Goal: Task Accomplishment & Management: Manage account settings

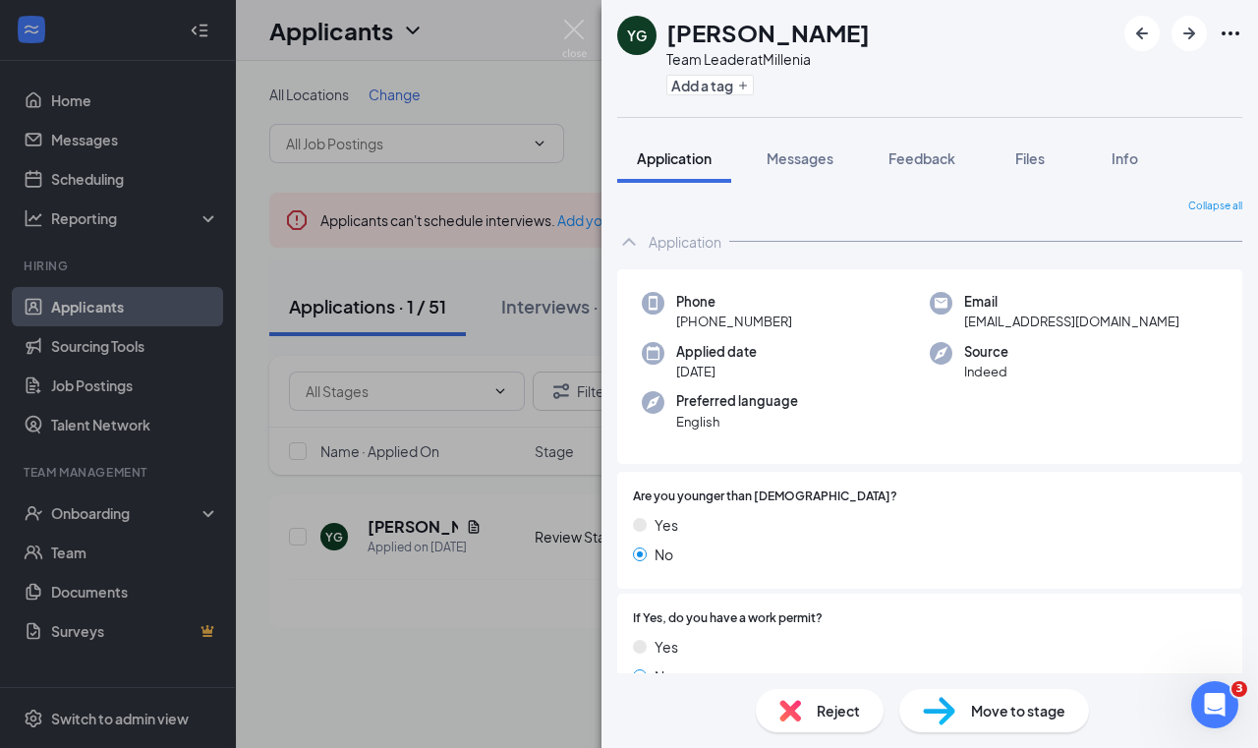
scroll to position [555, 0]
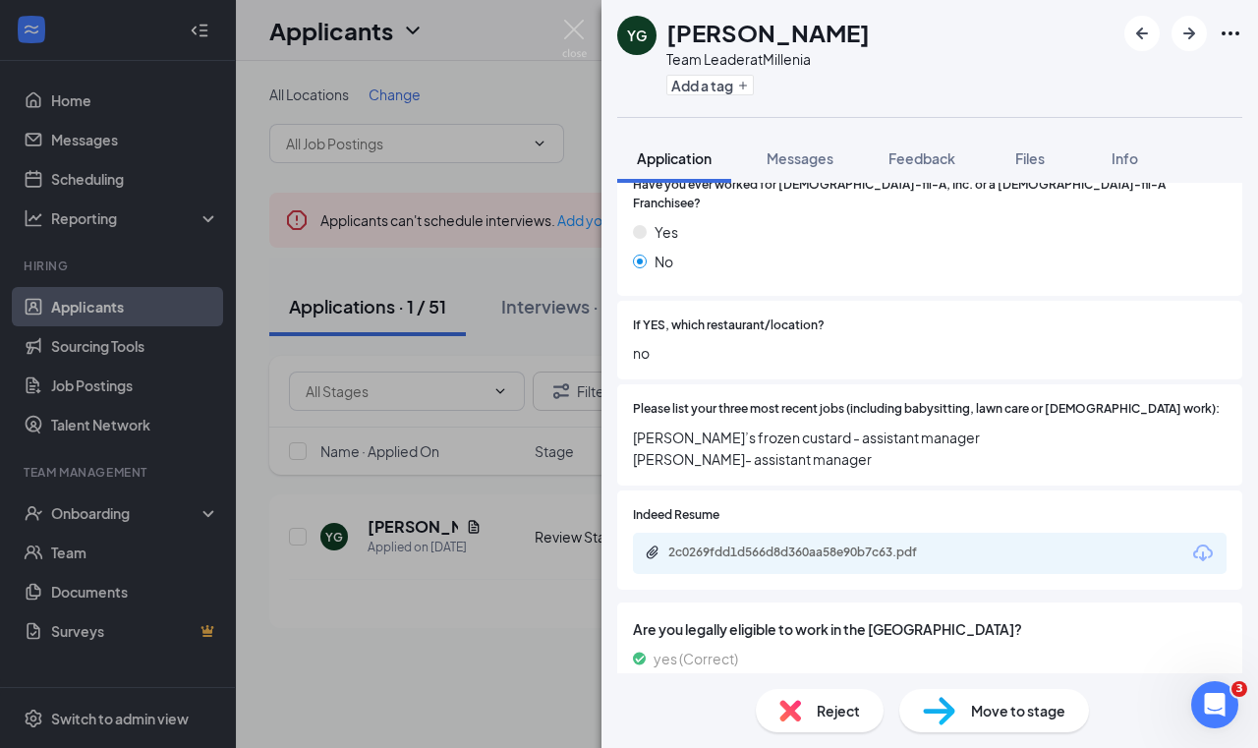
click at [470, 103] on div "YG [PERSON_NAME] Team Leader at Millenia Add a tag Application Messages Feedbac…" at bounding box center [629, 374] width 1258 height 748
click at [421, 637] on div "YG [PERSON_NAME] Team Leader at Millenia Add a tag Application Messages Feedbac…" at bounding box center [629, 374] width 1258 height 748
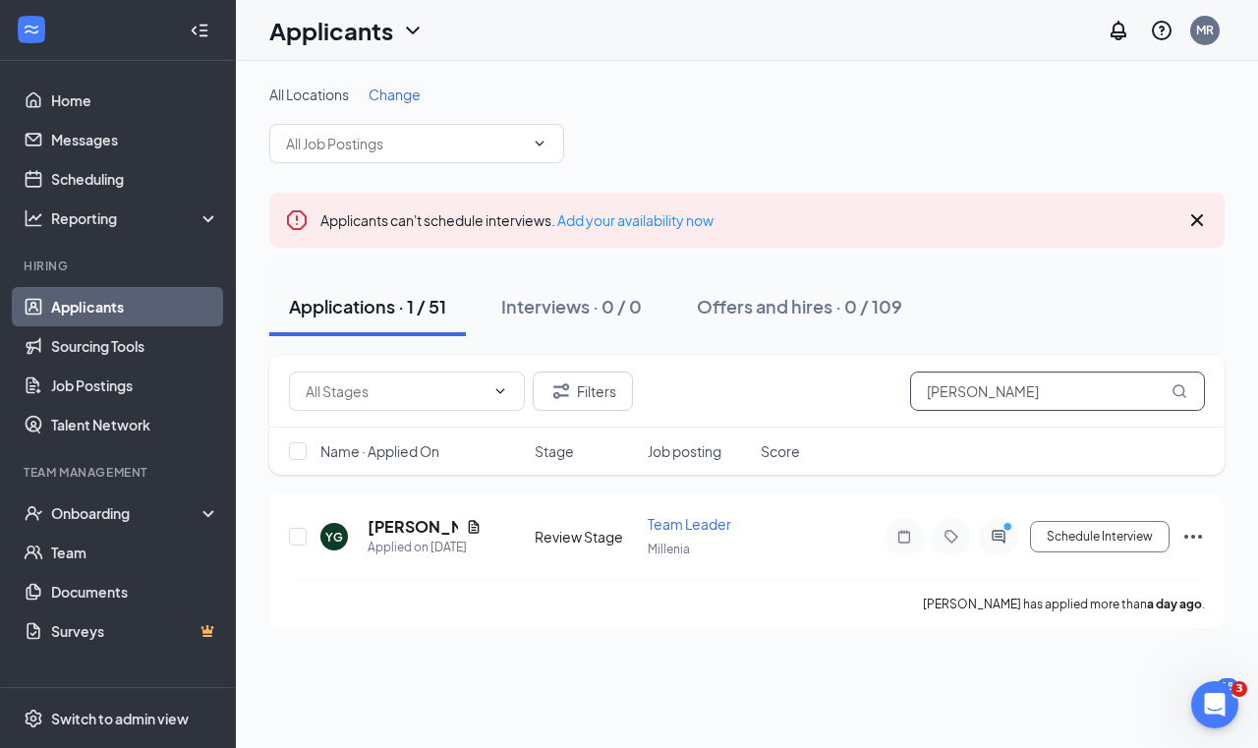
click at [986, 398] on input "[PERSON_NAME]" at bounding box center [1057, 391] width 295 height 39
type input "G"
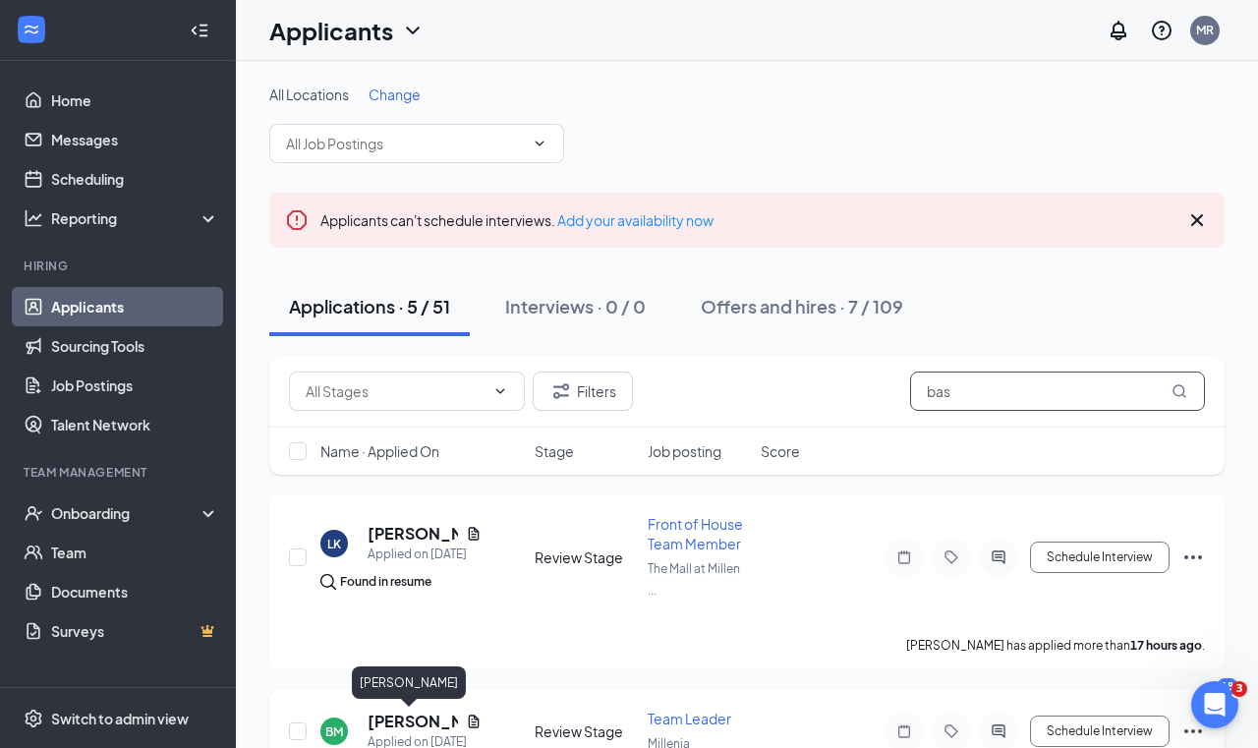
type input "bas"
click at [375, 722] on h5 "[PERSON_NAME]" at bounding box center [413, 722] width 90 height 22
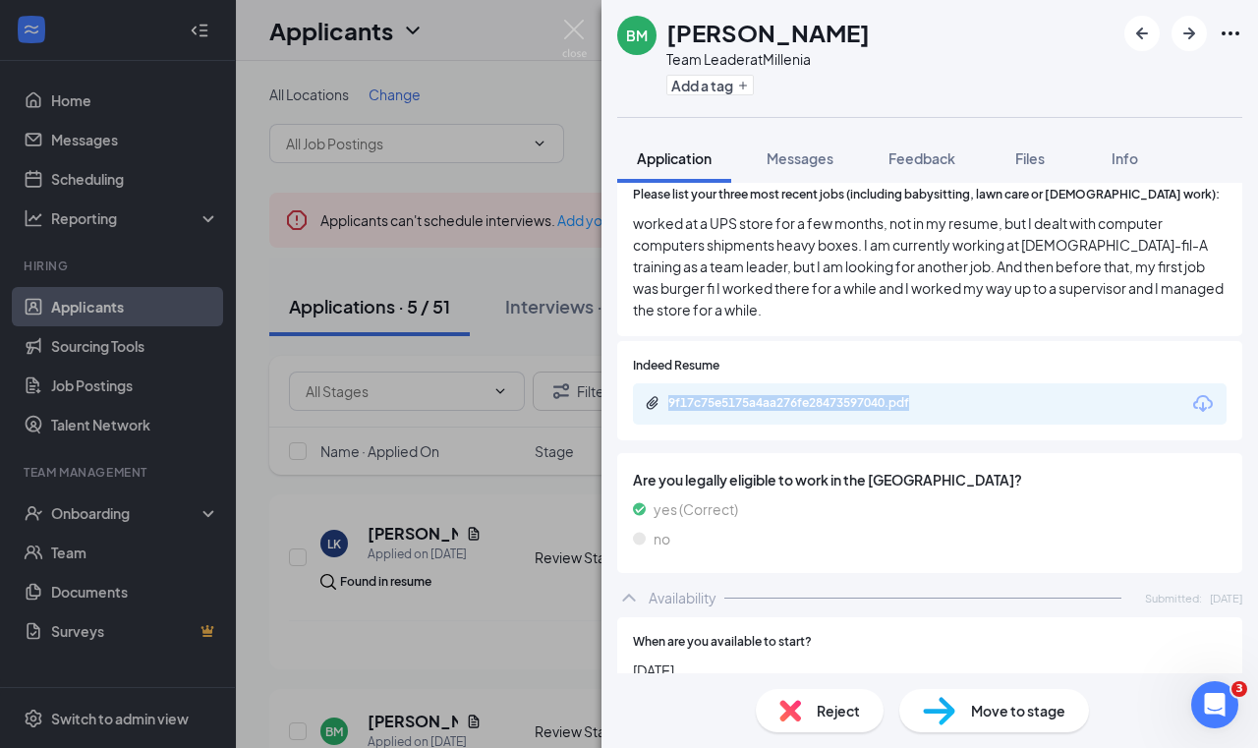
scroll to position [743, 0]
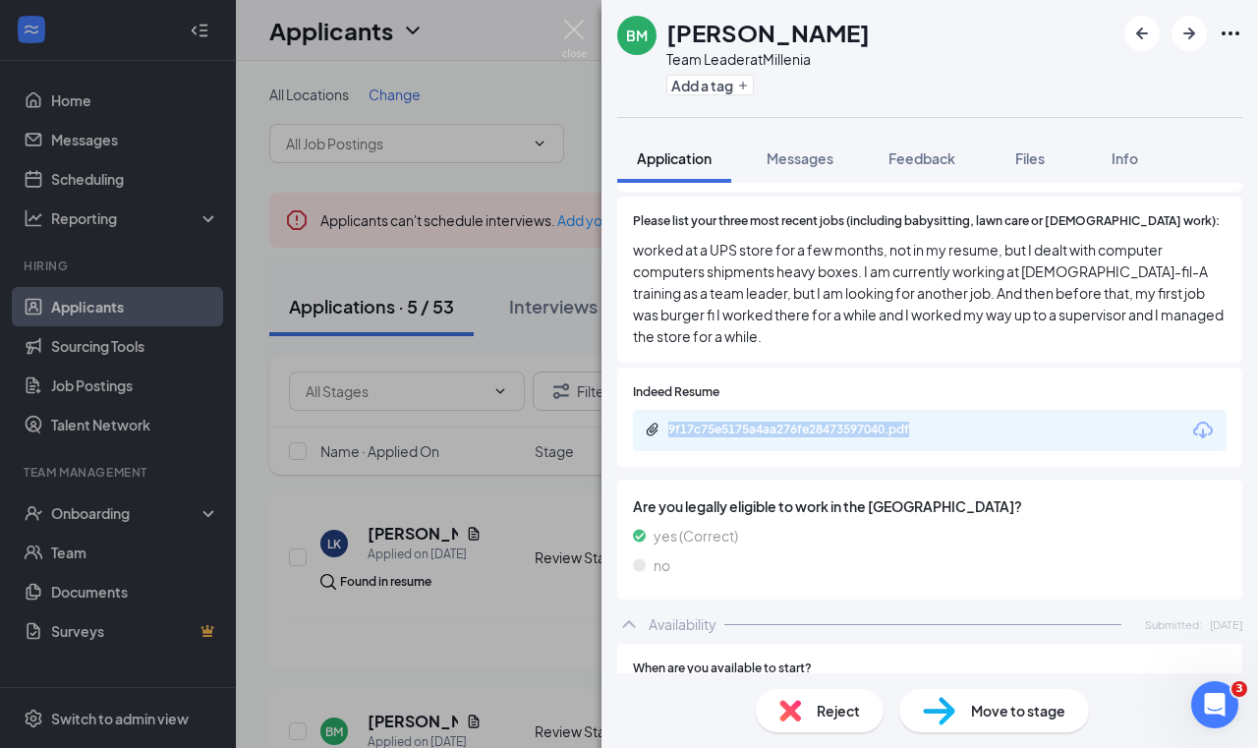
click at [137, 317] on div "[PERSON_NAME] [PERSON_NAME] Team Leader at Millenia Add a tag Application Messa…" at bounding box center [629, 374] width 1258 height 748
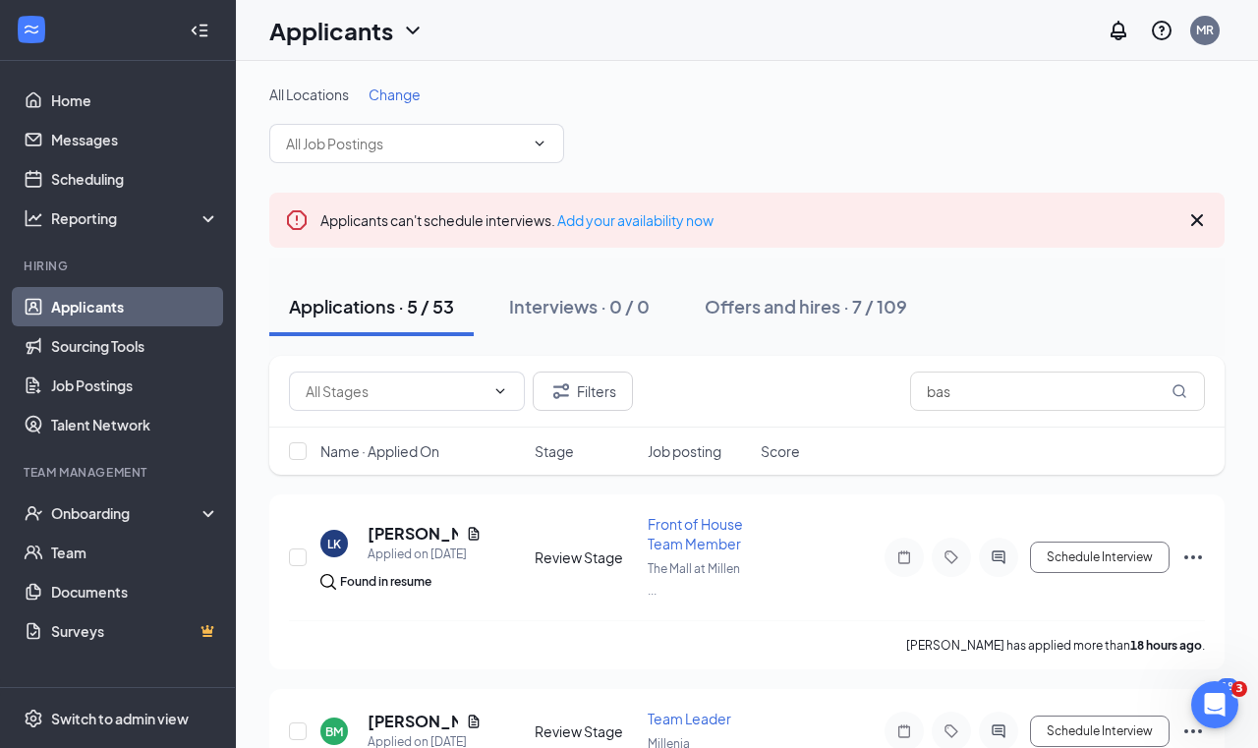
click at [119, 313] on link "Applicants" at bounding box center [135, 306] width 168 height 39
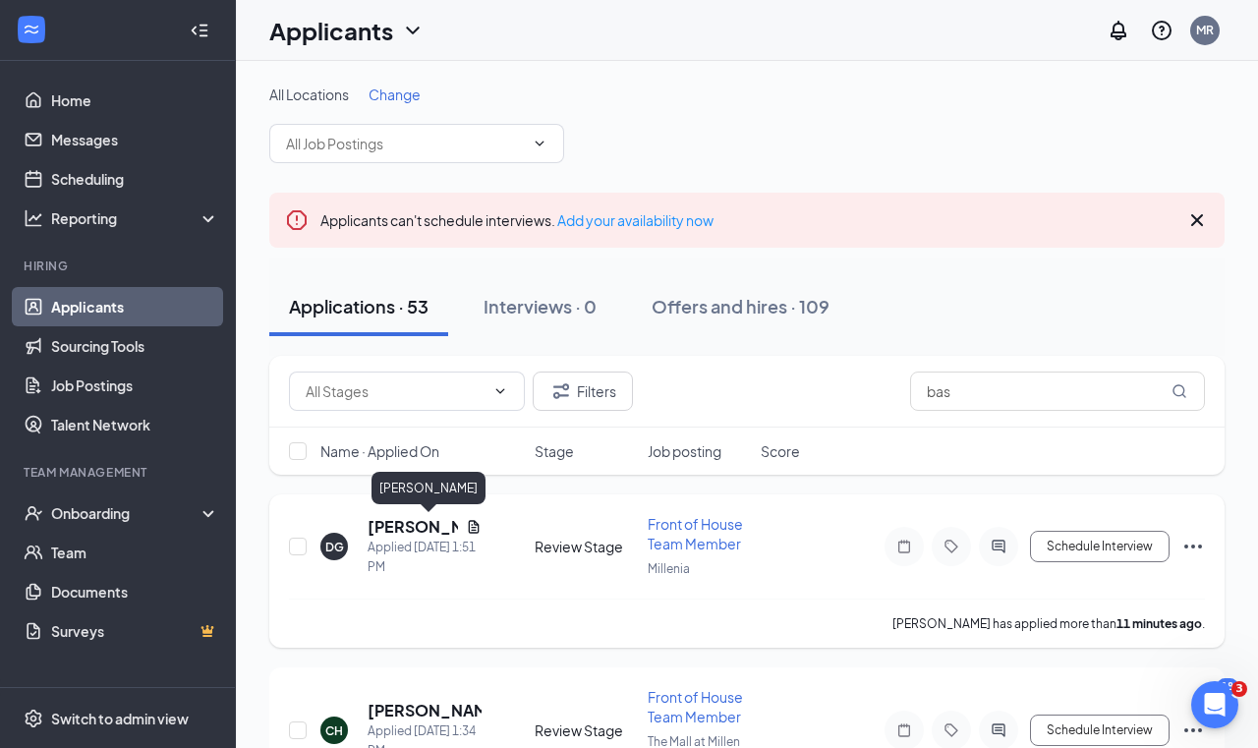
click at [410, 520] on h5 "[PERSON_NAME]" at bounding box center [413, 527] width 90 height 22
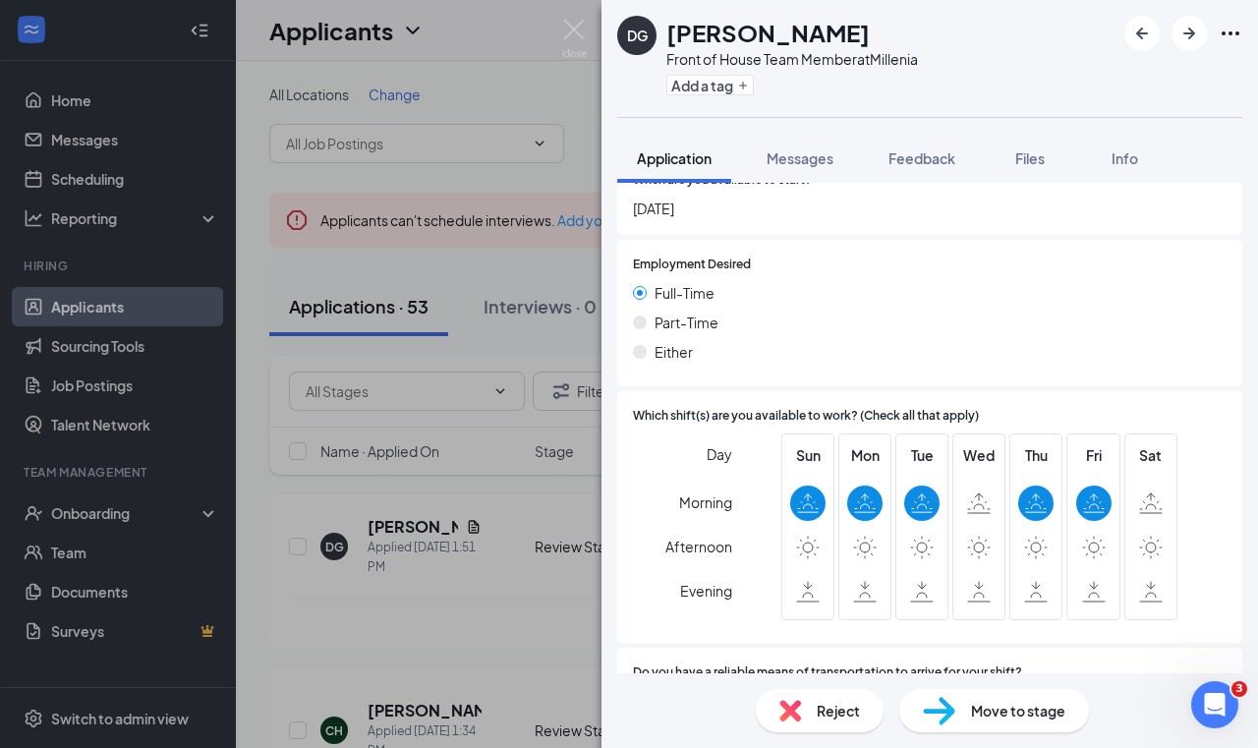
scroll to position [1147, 0]
click at [800, 716] on img at bounding box center [791, 711] width 22 height 22
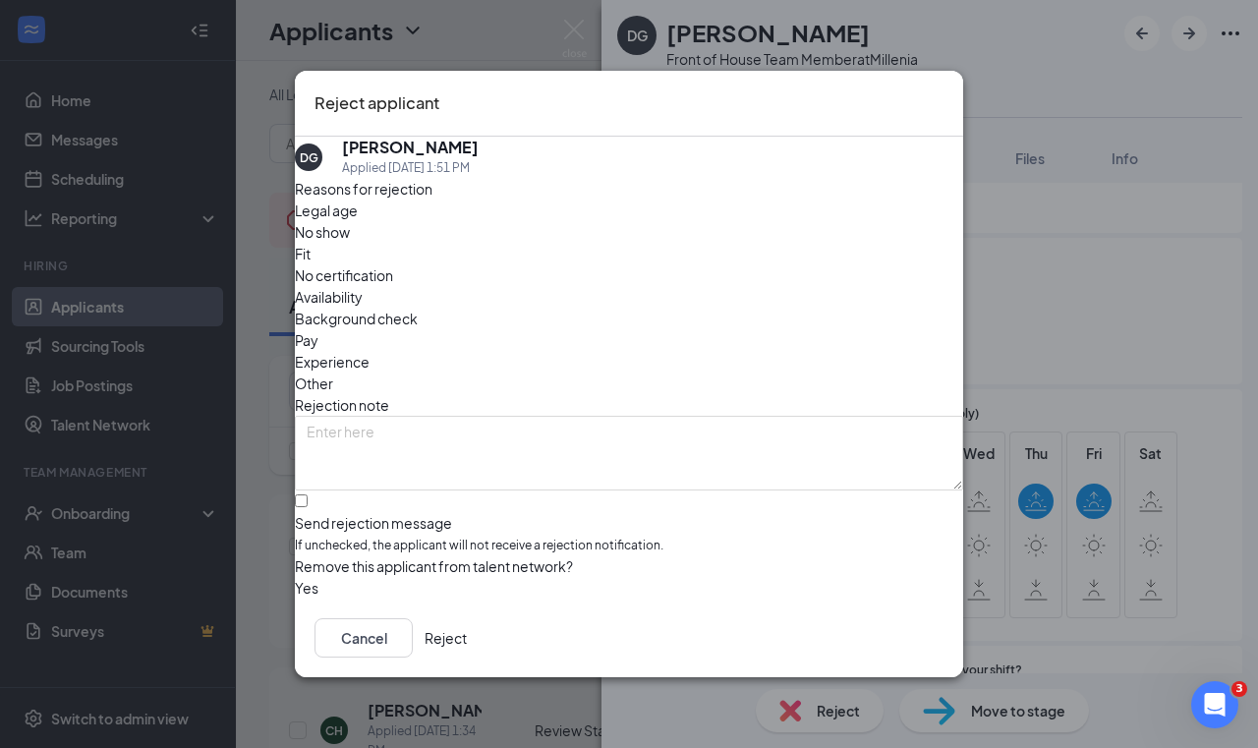
click at [891, 607] on div "Cancel Reject" at bounding box center [629, 638] width 668 height 79
click at [467, 644] on button "Reject" at bounding box center [446, 637] width 42 height 39
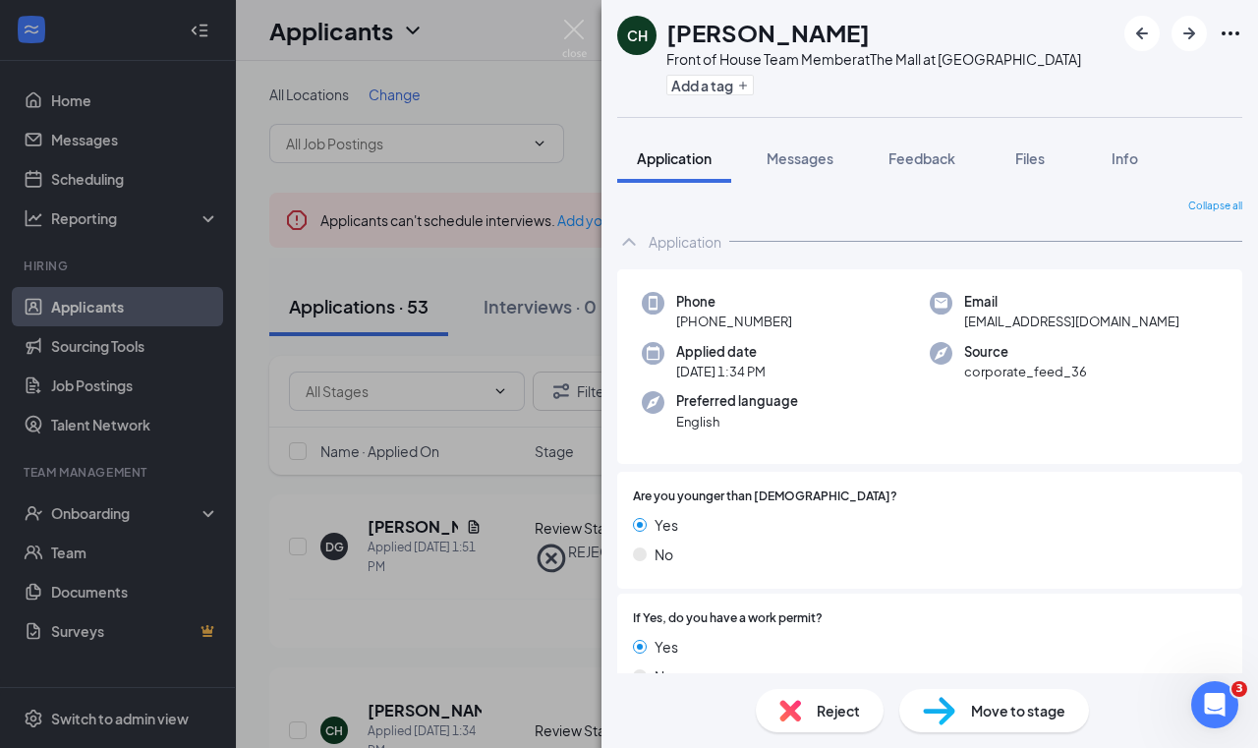
click at [440, 592] on div "CH [PERSON_NAME] Front of House Team Member at The Mall at [GEOGRAPHIC_DATA] Ad…" at bounding box center [629, 374] width 1258 height 748
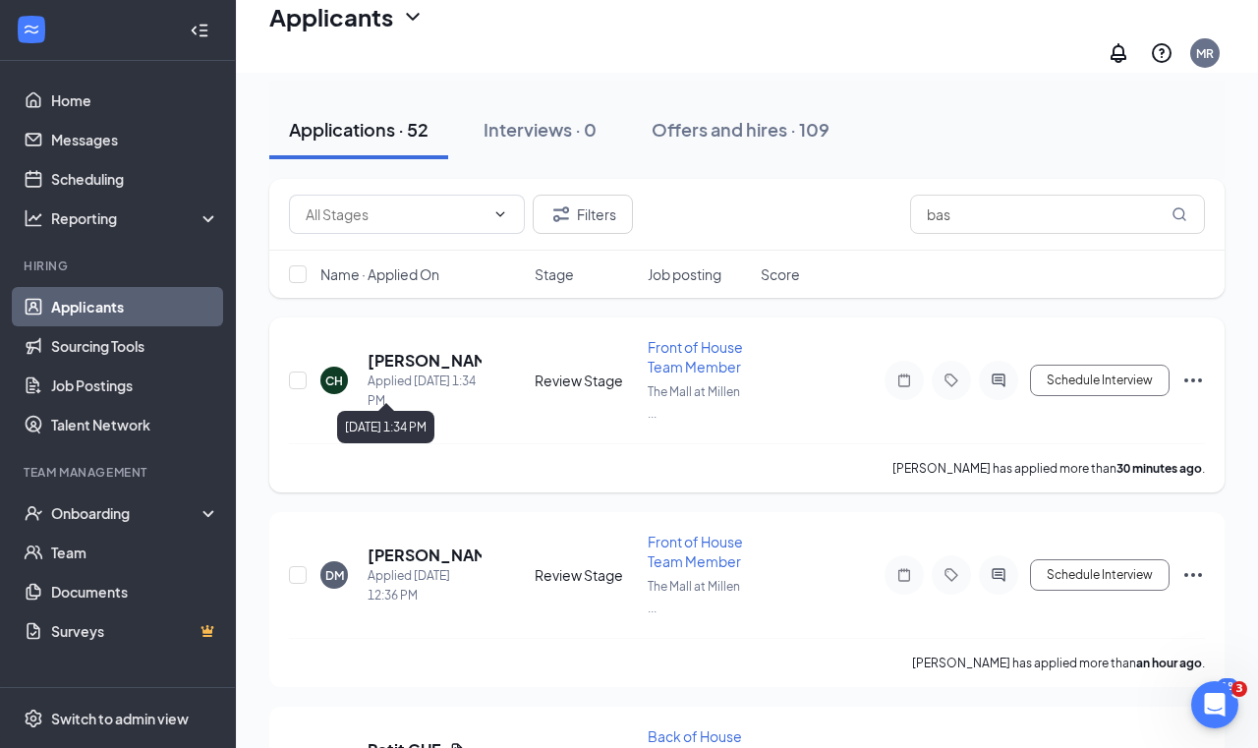
scroll to position [197, 0]
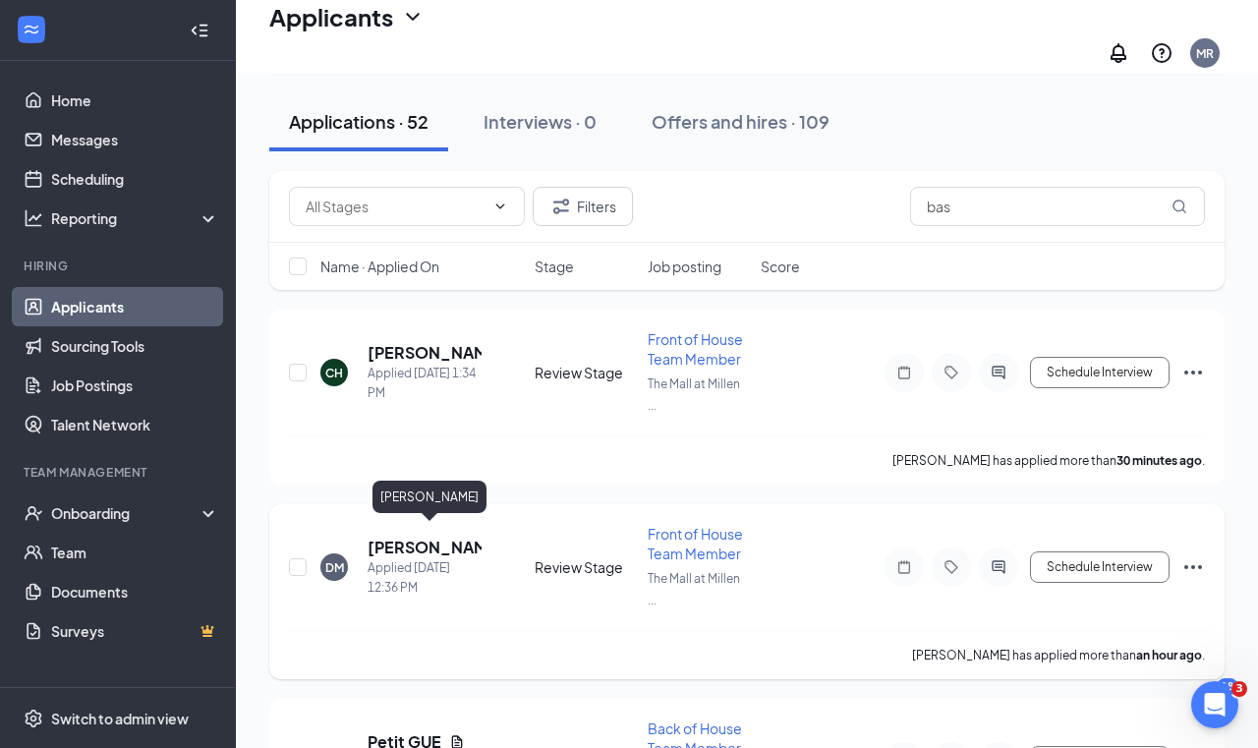
click at [395, 541] on h5 "[PERSON_NAME]" at bounding box center [425, 548] width 114 height 22
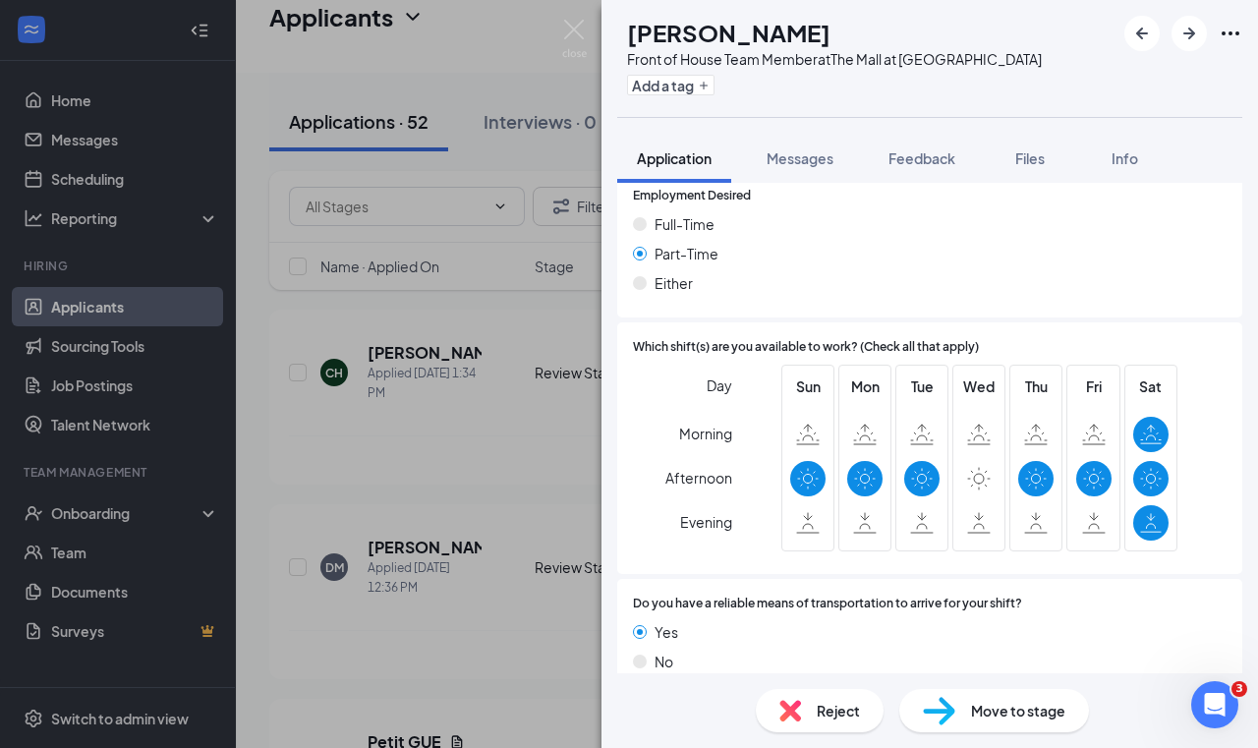
scroll to position [1105, 0]
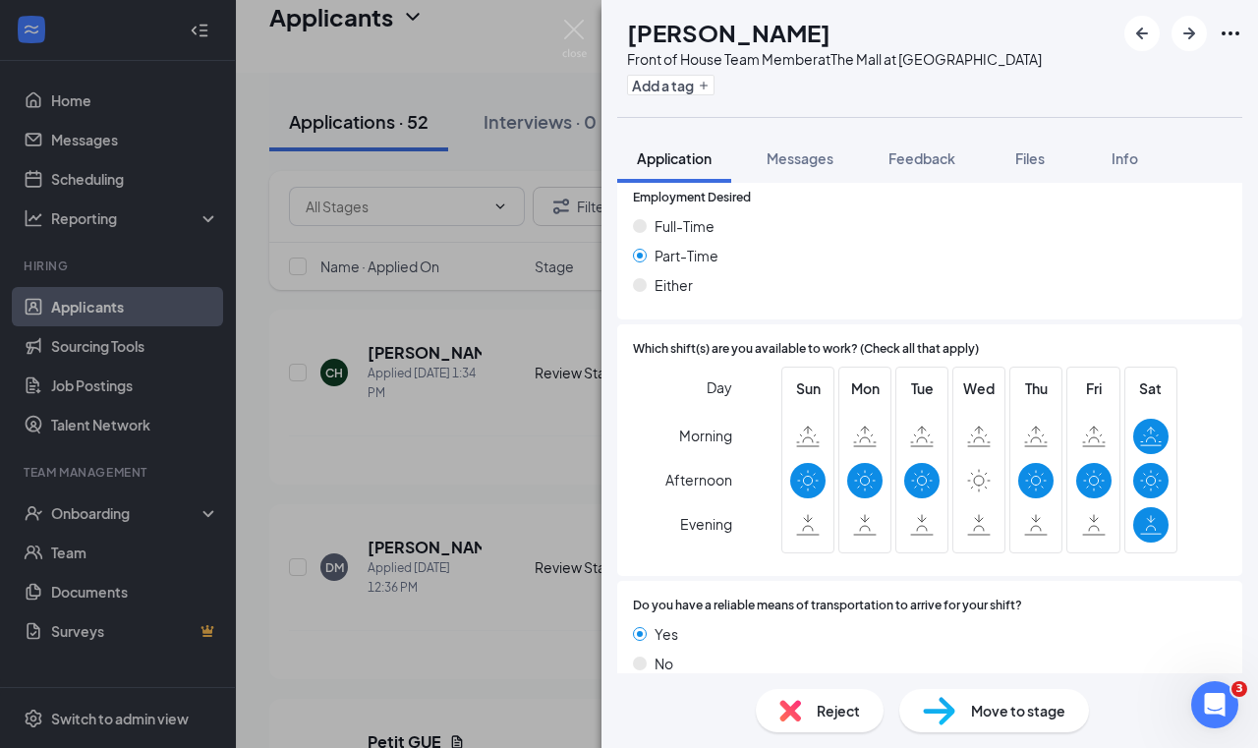
click at [844, 708] on span "Reject" at bounding box center [838, 711] width 43 height 22
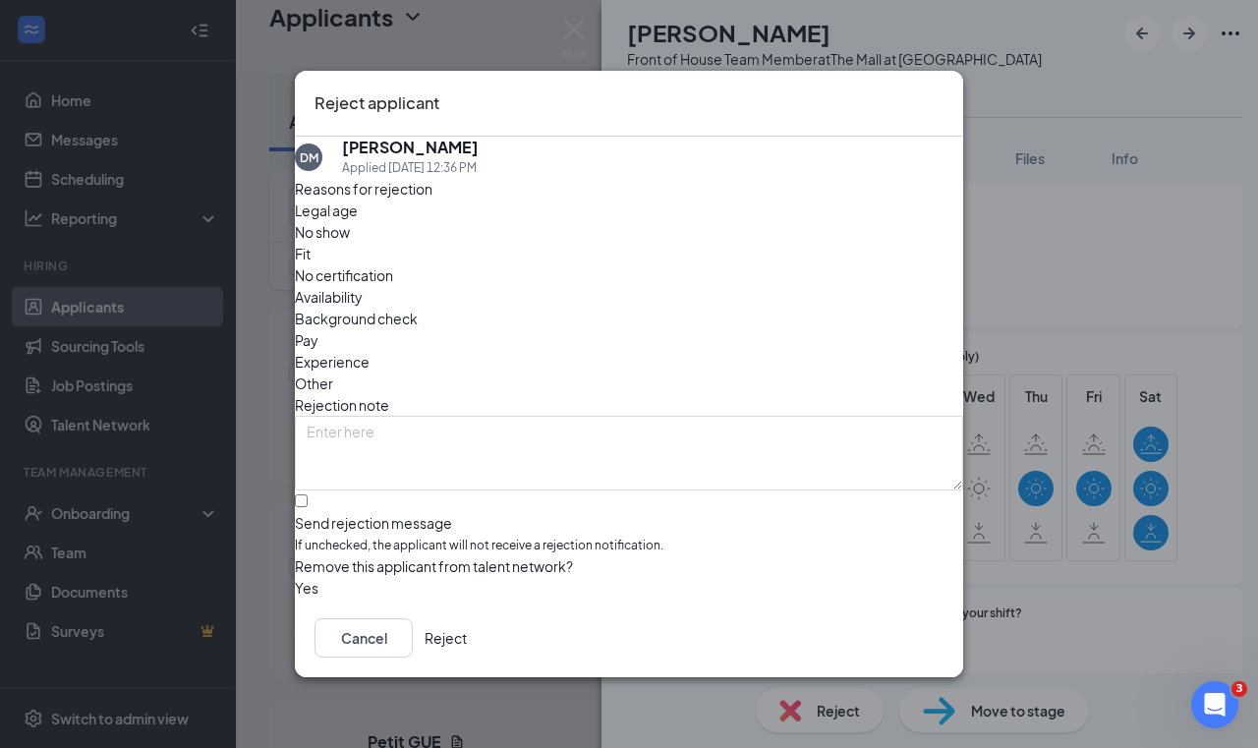
click at [467, 648] on button "Reject" at bounding box center [446, 637] width 42 height 39
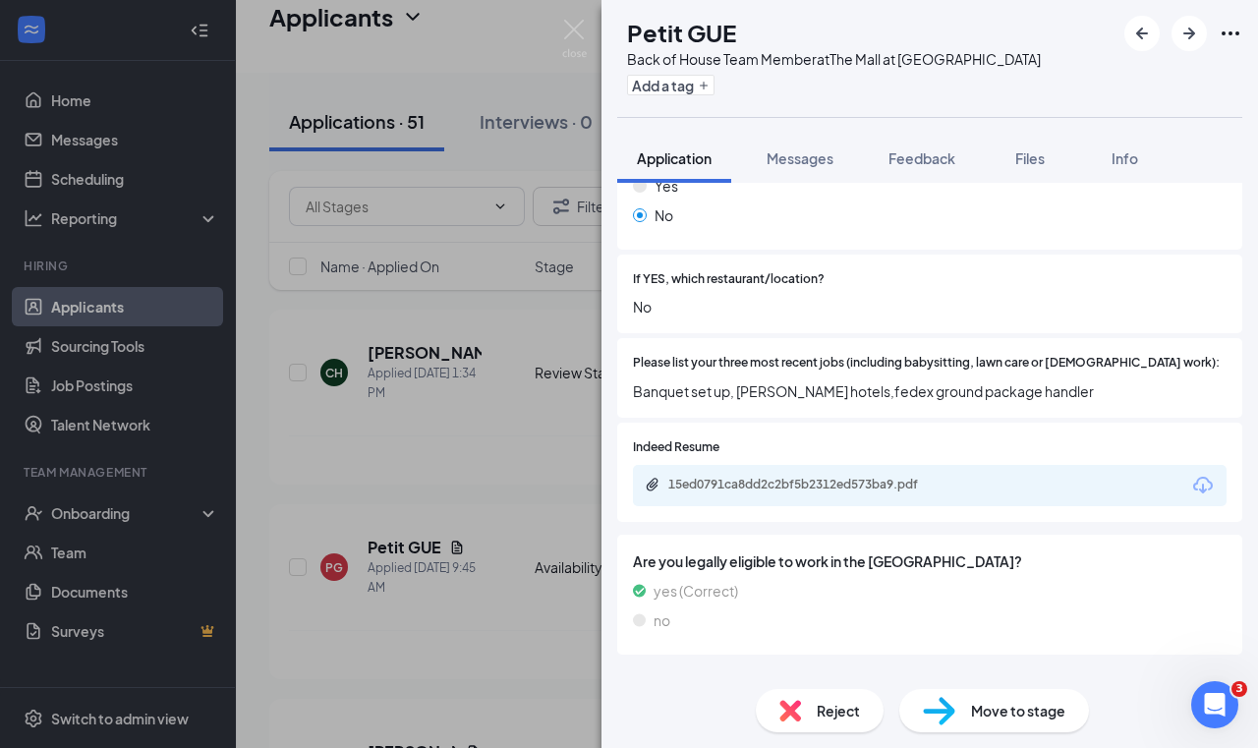
scroll to position [601, 0]
click at [813, 704] on div "Reject" at bounding box center [820, 710] width 128 height 43
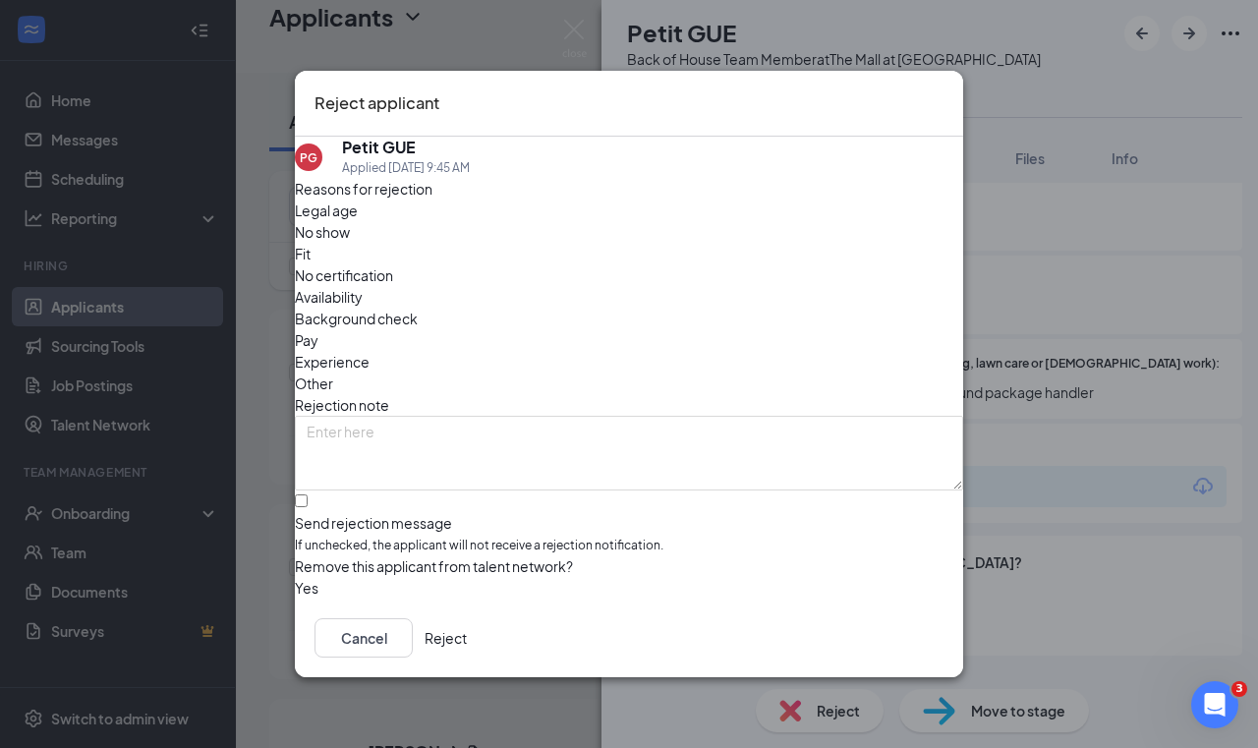
click at [467, 653] on button "Reject" at bounding box center [446, 637] width 42 height 39
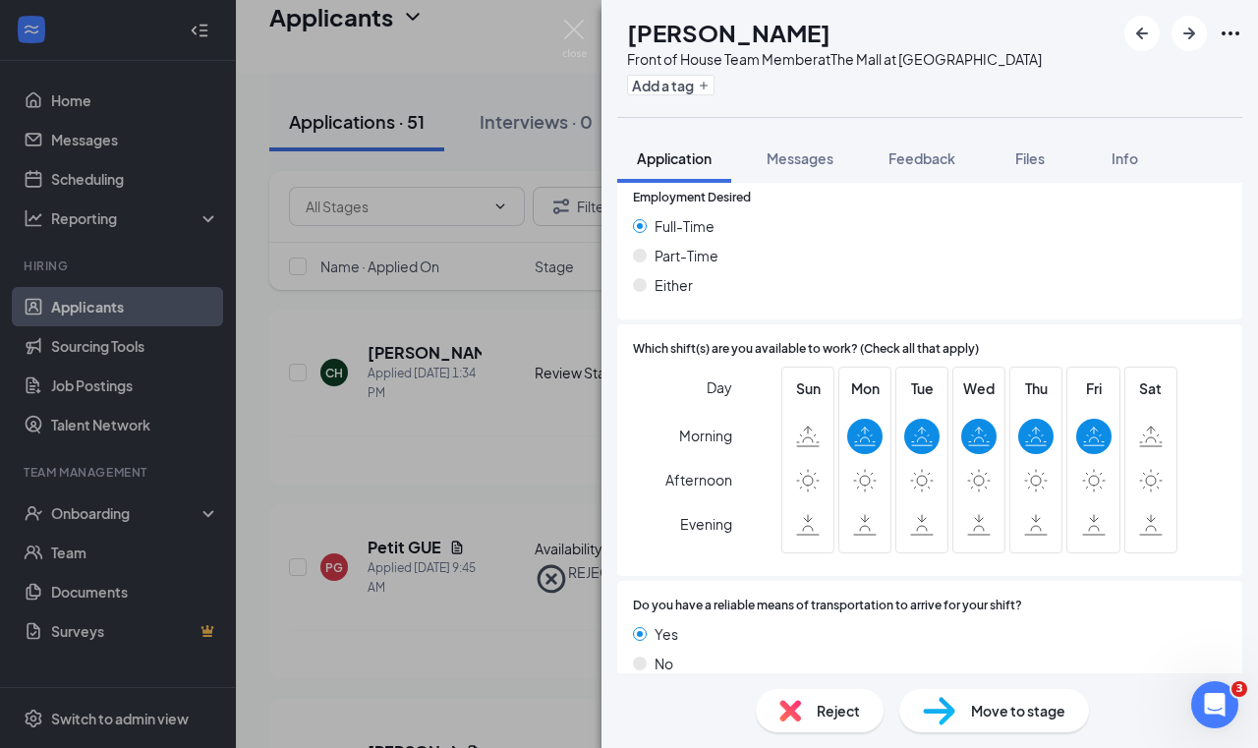
scroll to position [1211, 0]
click at [839, 710] on span "Reject" at bounding box center [838, 711] width 43 height 22
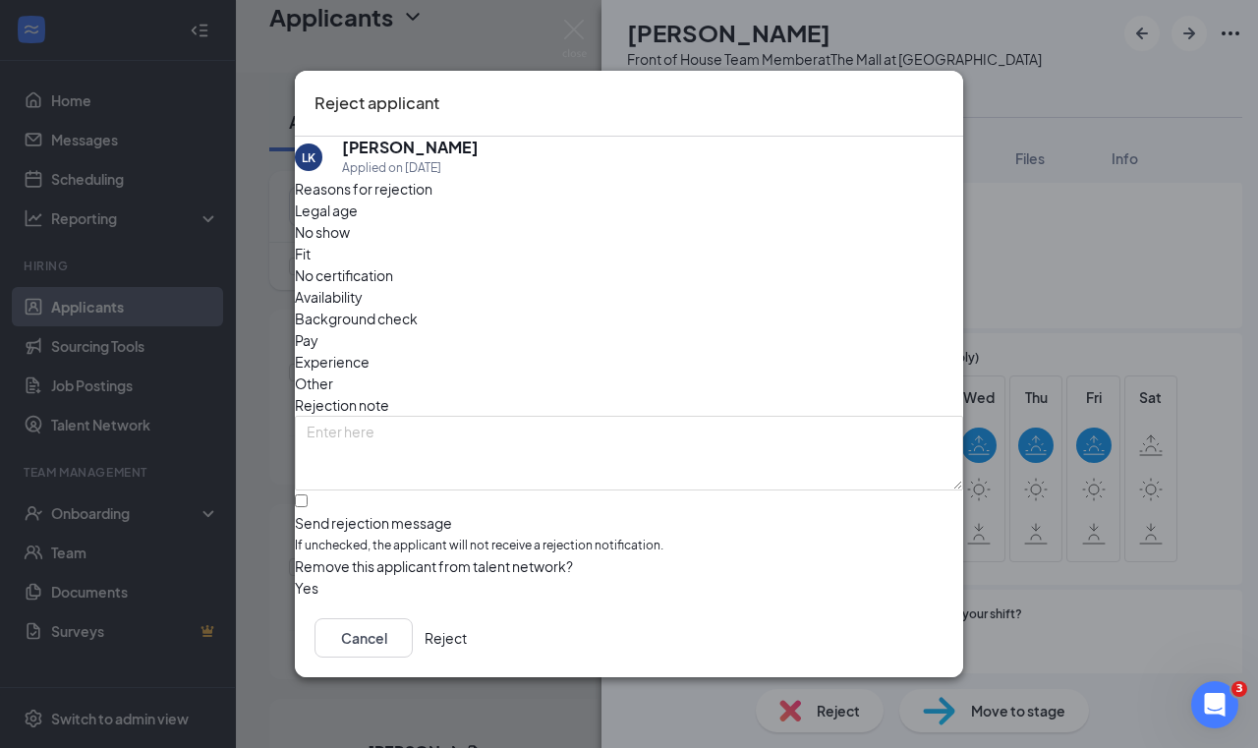
click at [467, 639] on button "Reject" at bounding box center [446, 637] width 42 height 39
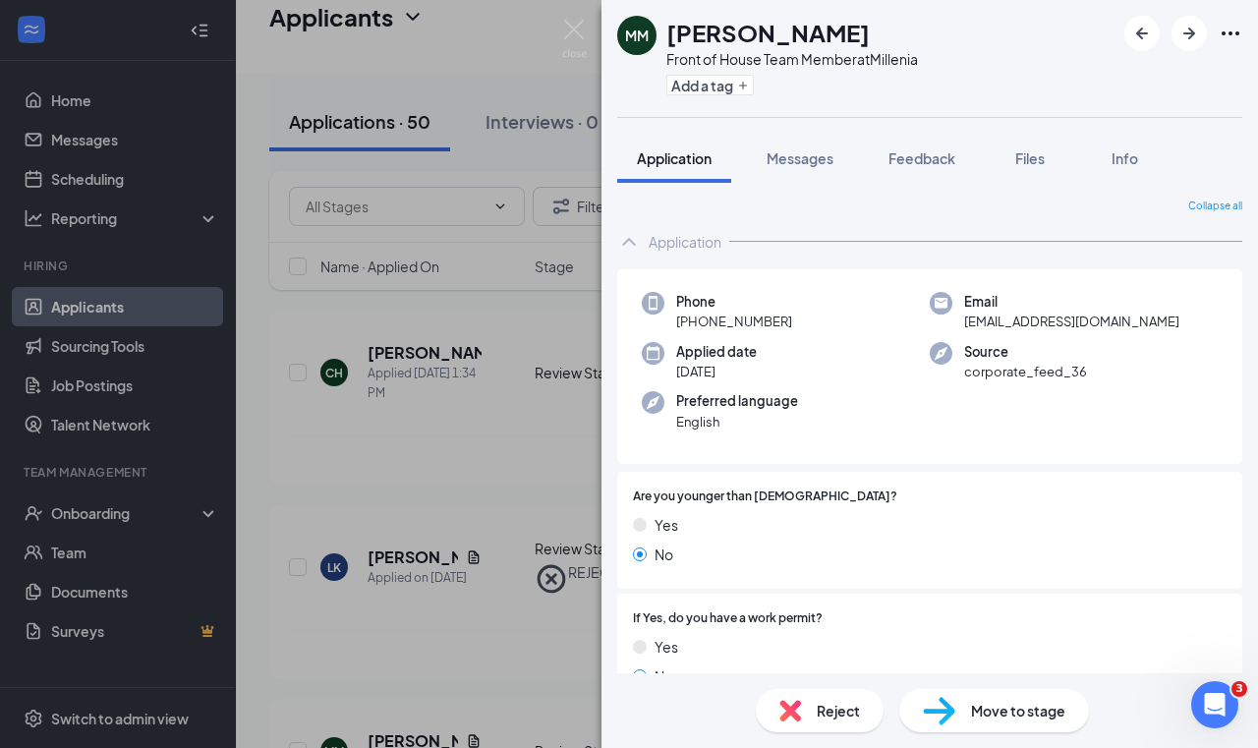
click at [529, 410] on div "MM [PERSON_NAME] Front of House Team Member at Millenia Add a tag Application M…" at bounding box center [629, 374] width 1258 height 748
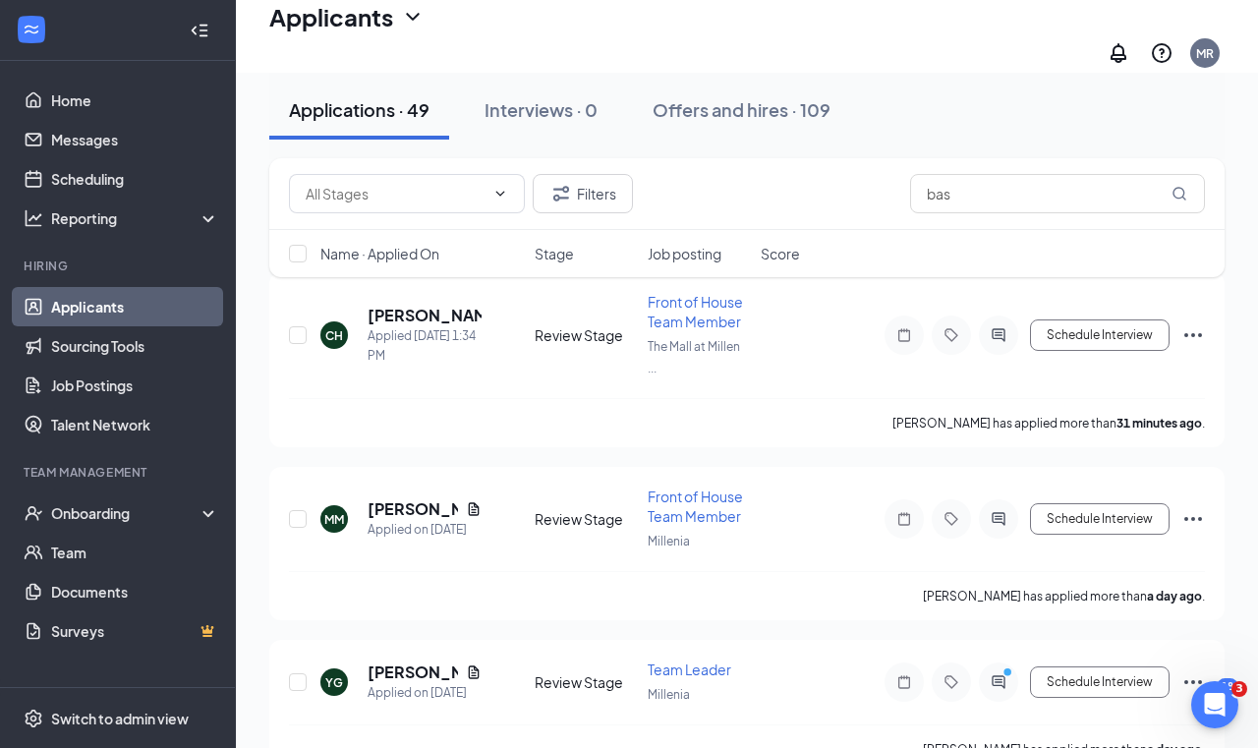
scroll to position [234, 0]
click at [298, 526] on div at bounding box center [299, 519] width 20 height 65
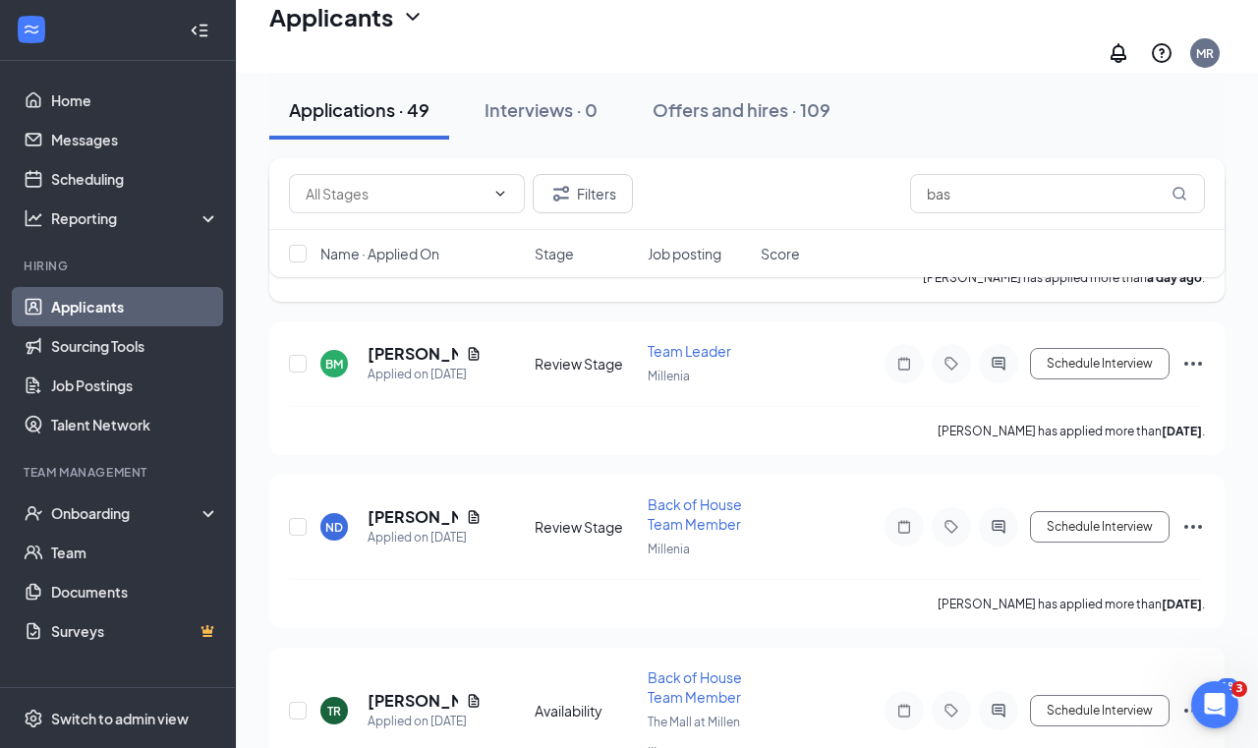
scroll to position [711, 0]
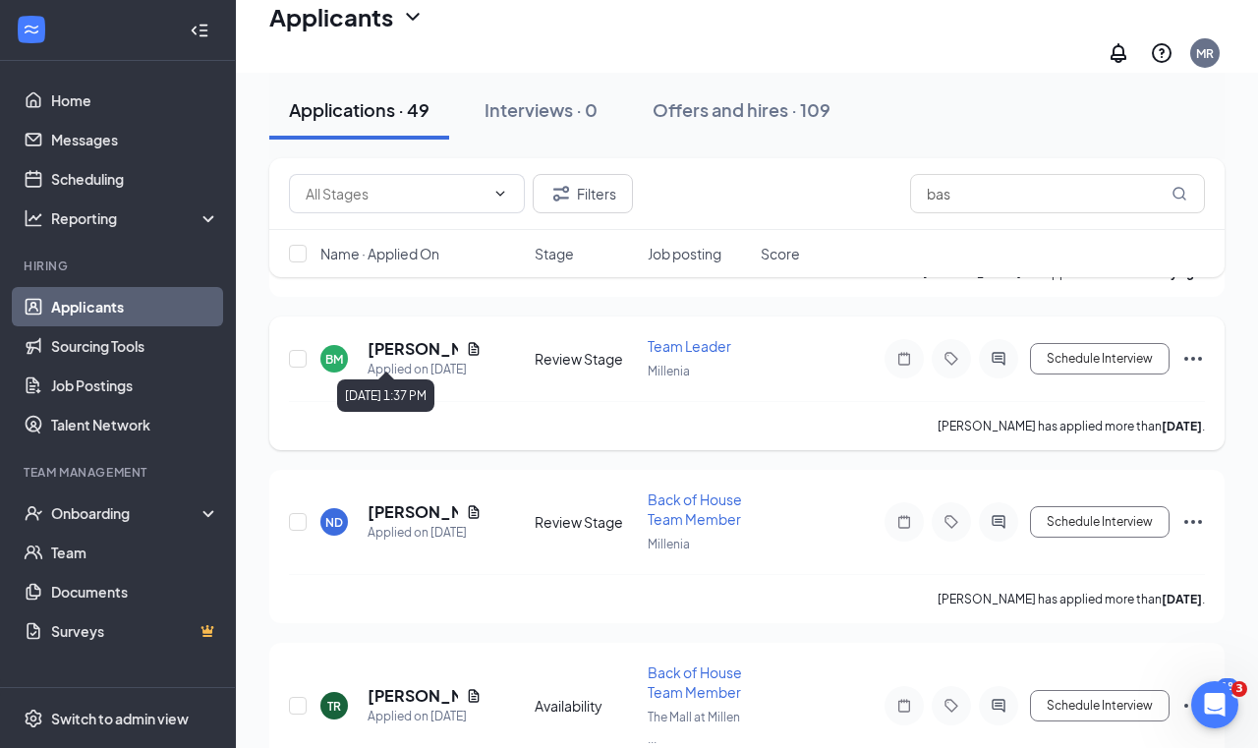
click at [396, 342] on h5 "[PERSON_NAME]" at bounding box center [413, 349] width 90 height 22
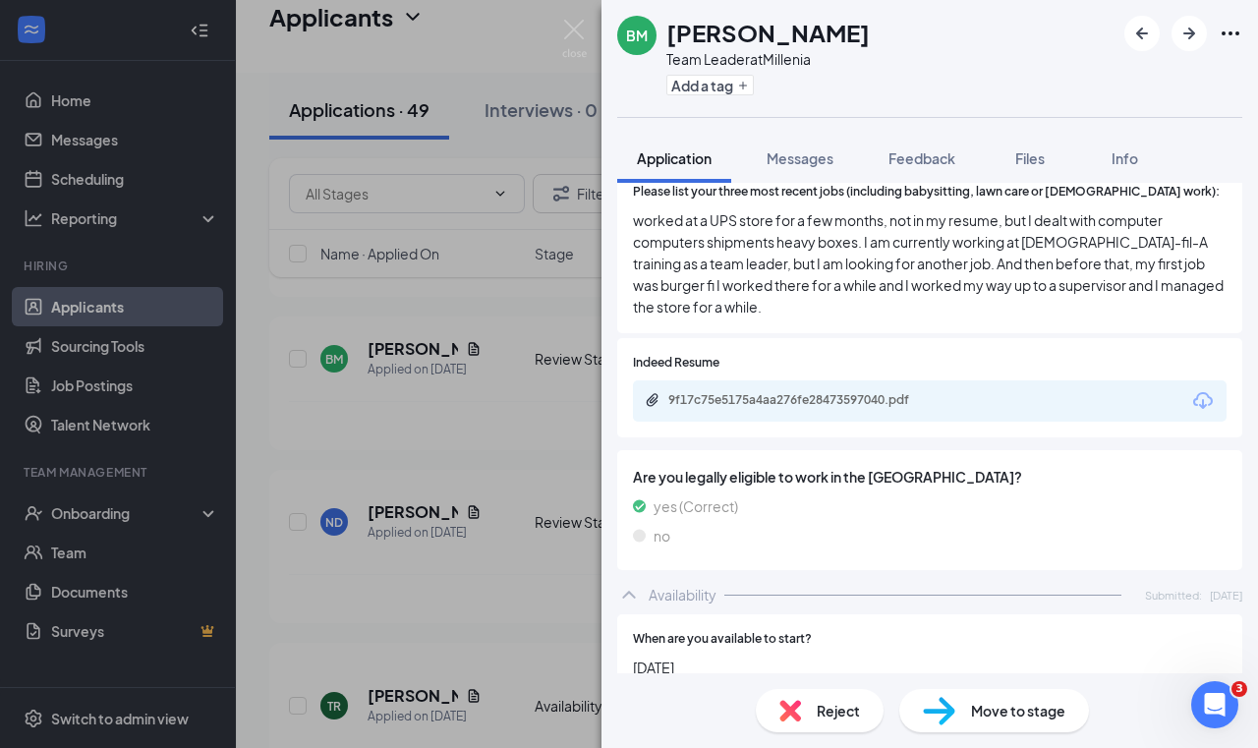
scroll to position [775, 0]
